Goal: Subscribe to service/newsletter

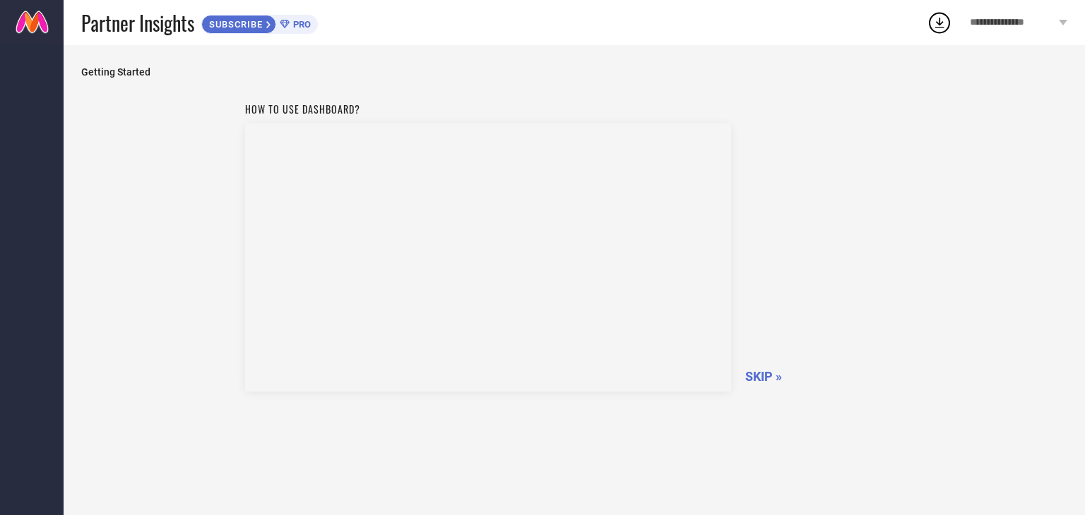
click at [768, 374] on span "SKIP »" at bounding box center [763, 376] width 37 height 15
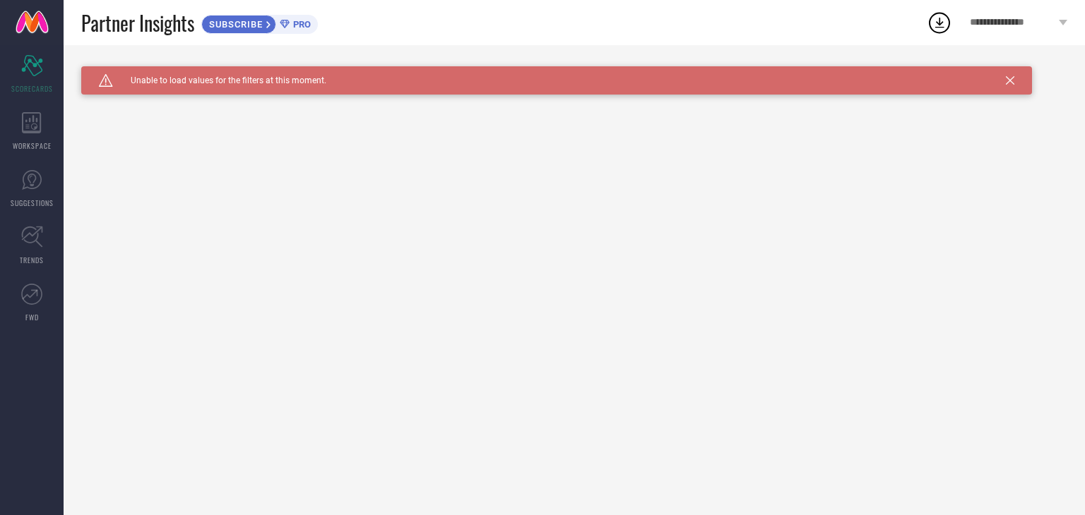
click at [225, 23] on span "SUBSCRIBE" at bounding box center [234, 24] width 64 height 11
